Goal: Information Seeking & Learning: Obtain resource

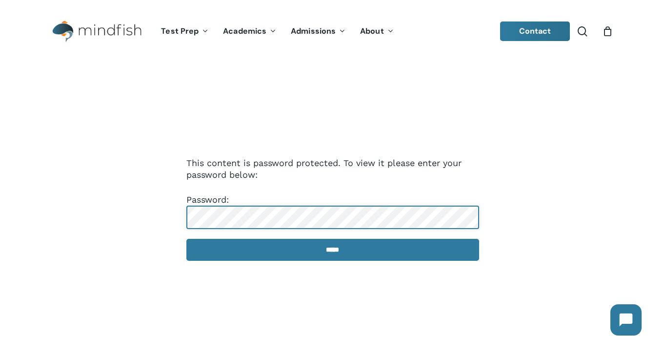
click at [186, 239] on input "*****" at bounding box center [332, 250] width 293 height 22
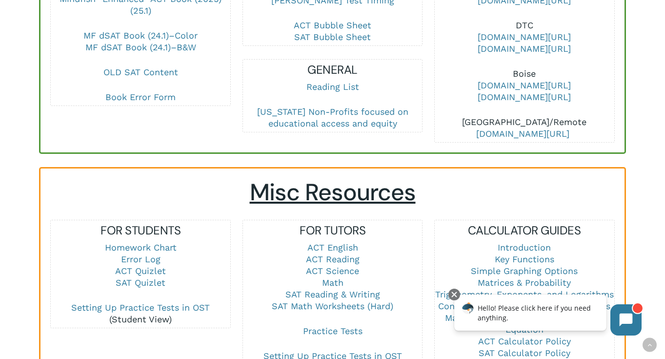
scroll to position [527, 0]
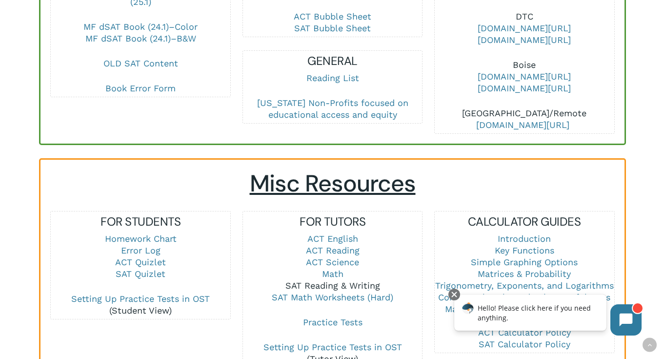
click at [305, 280] on link "SAT Reading & Writing" at bounding box center [333, 285] width 95 height 10
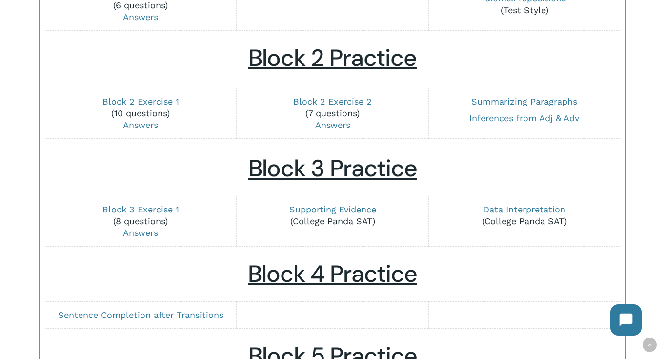
scroll to position [417, 0]
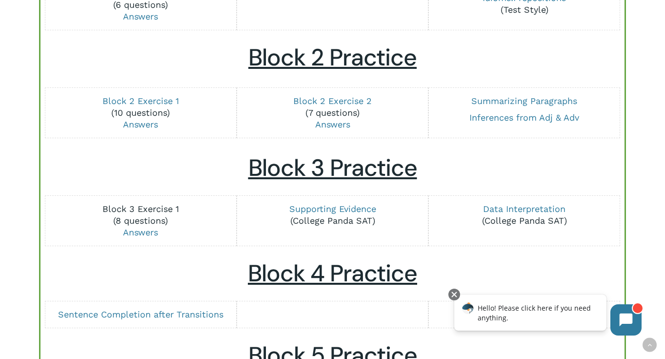
click at [157, 207] on link "Block 3 Exercise 1" at bounding box center [140, 209] width 77 height 10
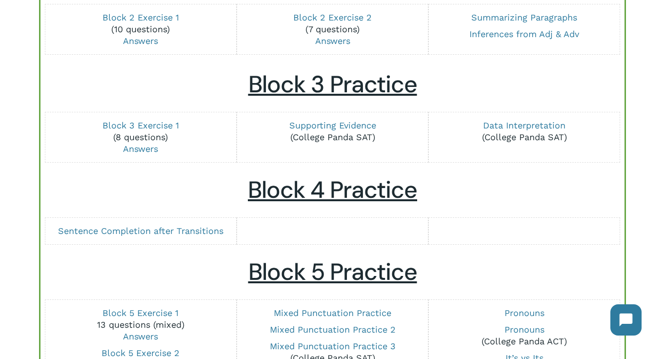
scroll to position [517, 0]
